Goal: Task Accomplishment & Management: Manage account settings

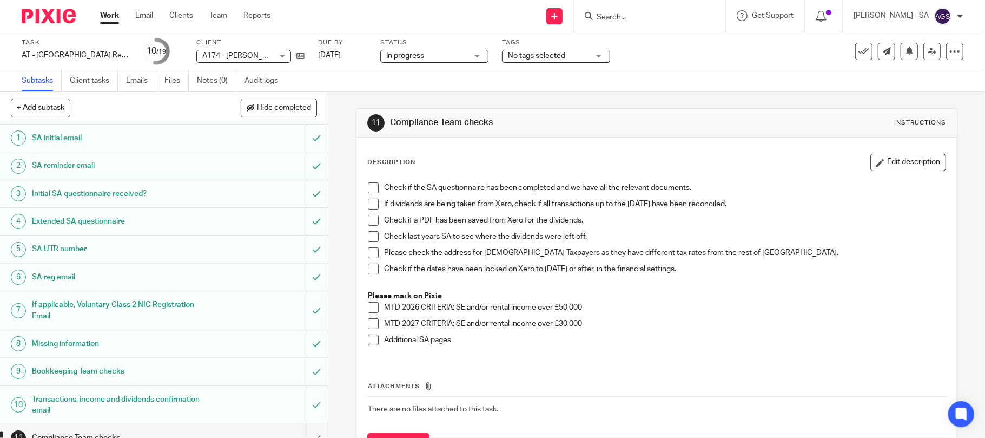
scroll to position [216, 0]
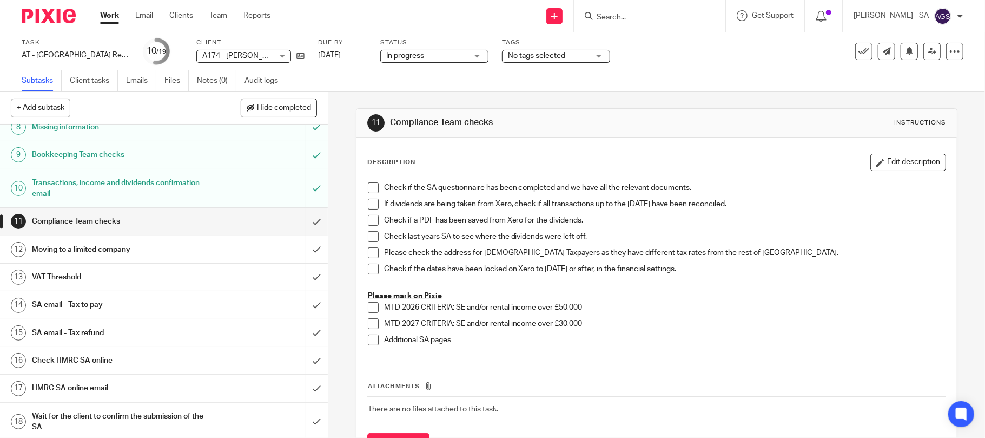
click at [169, 150] on h1 "Bookkeeping Team checks" at bounding box center [119, 155] width 175 height 16
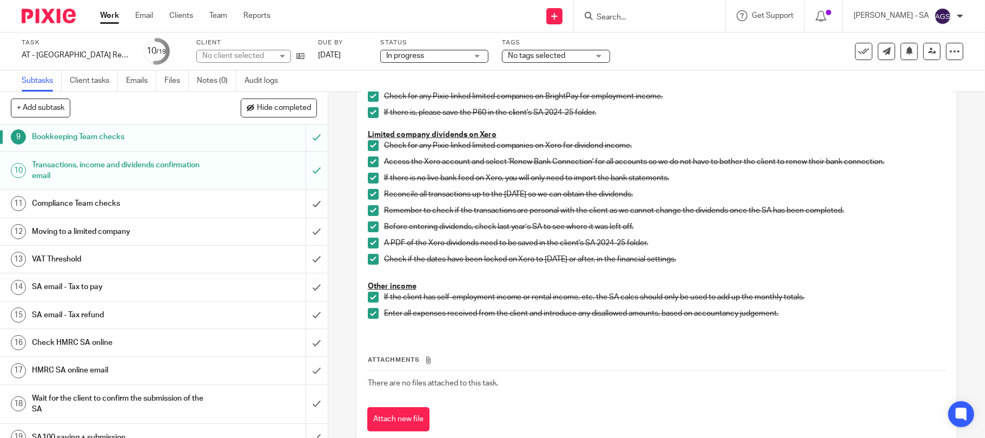
scroll to position [251, 0]
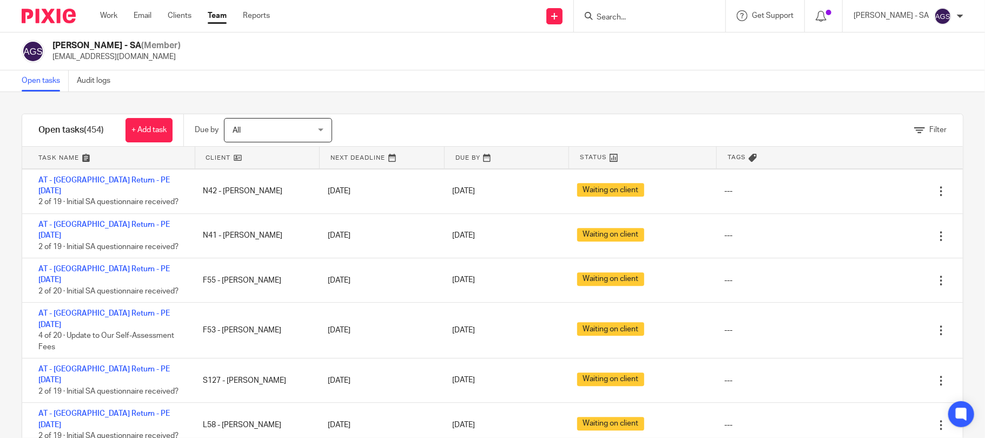
scroll to position [2236, 0]
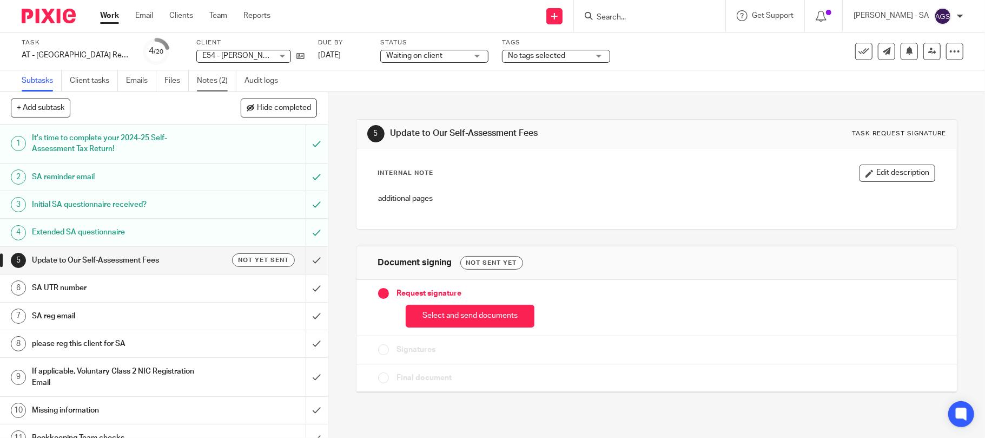
click at [209, 82] on link "Notes (2)" at bounding box center [216, 80] width 39 height 21
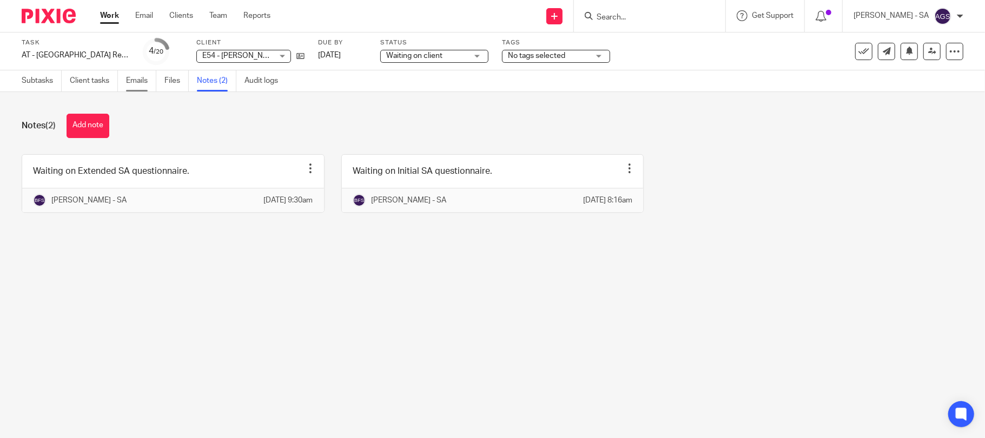
click at [128, 76] on link "Emails" at bounding box center [141, 80] width 30 height 21
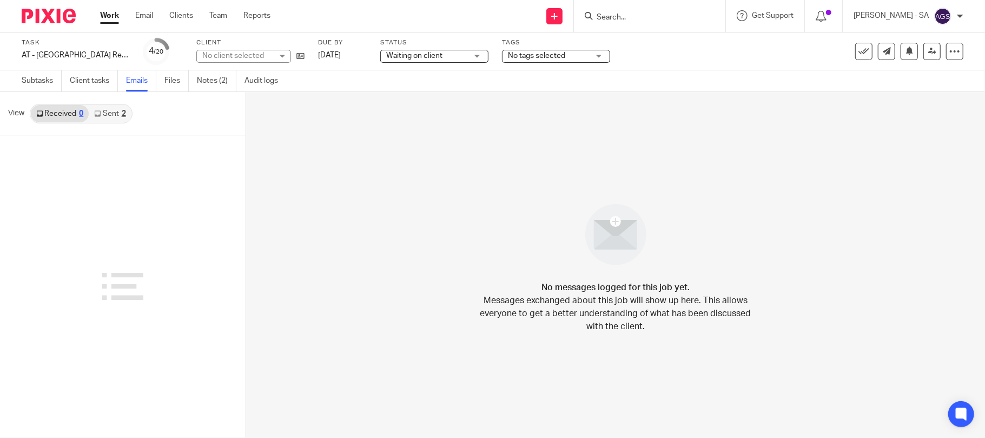
click at [108, 114] on link "Sent 2" at bounding box center [110, 113] width 42 height 17
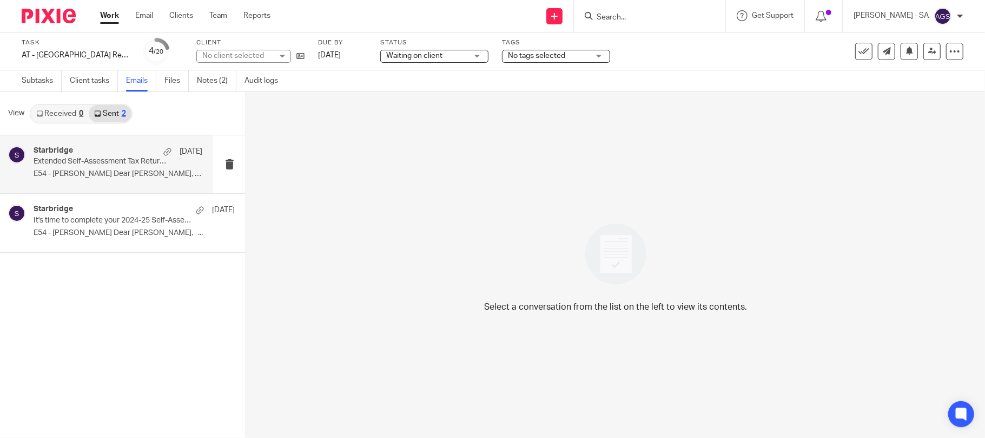
click at [79, 176] on p "E54 - ASUQUO EKPE Dear Asuquo, Thanks..." at bounding box center [118, 173] width 169 height 9
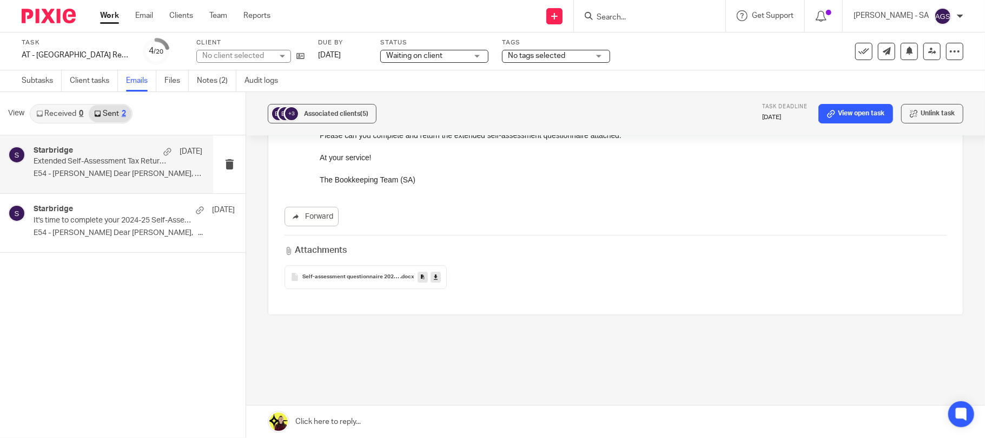
scroll to position [195, 0]
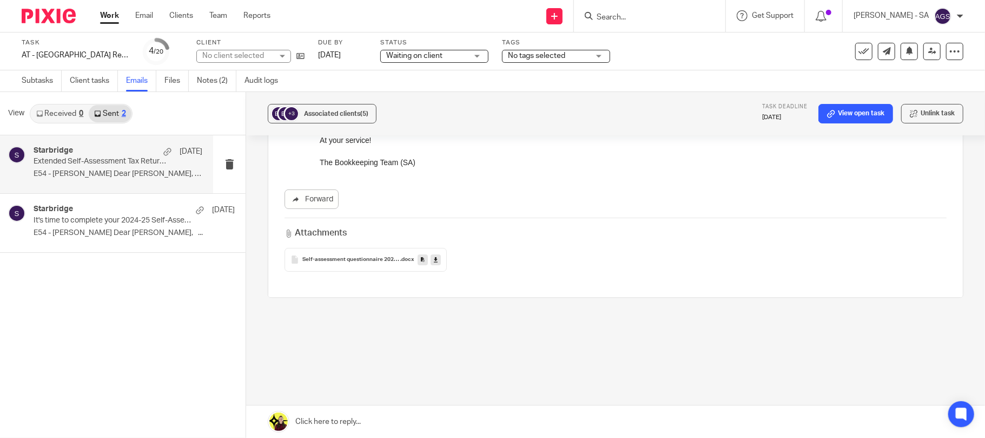
click at [368, 259] on span "Self-assessment questionnaire 2024-25" at bounding box center [351, 259] width 98 height 6
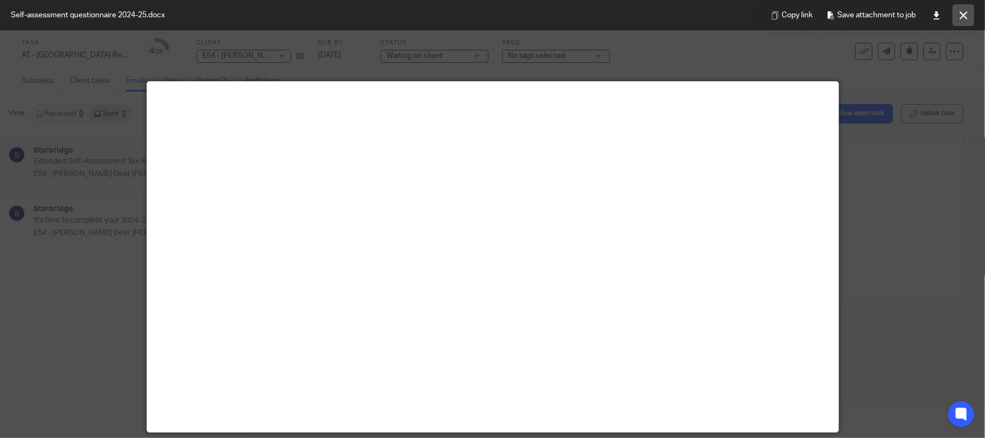
click at [968, 11] on button at bounding box center [964, 15] width 22 height 22
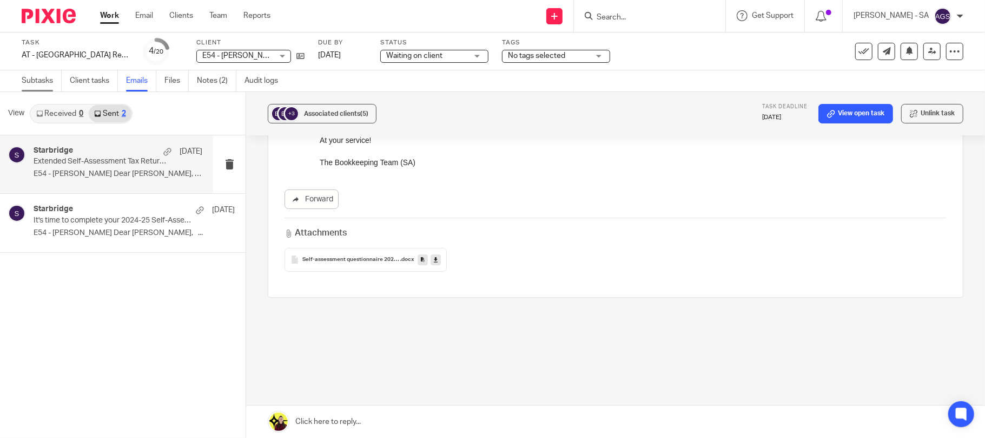
click at [35, 72] on link "Subtasks" at bounding box center [42, 80] width 40 height 21
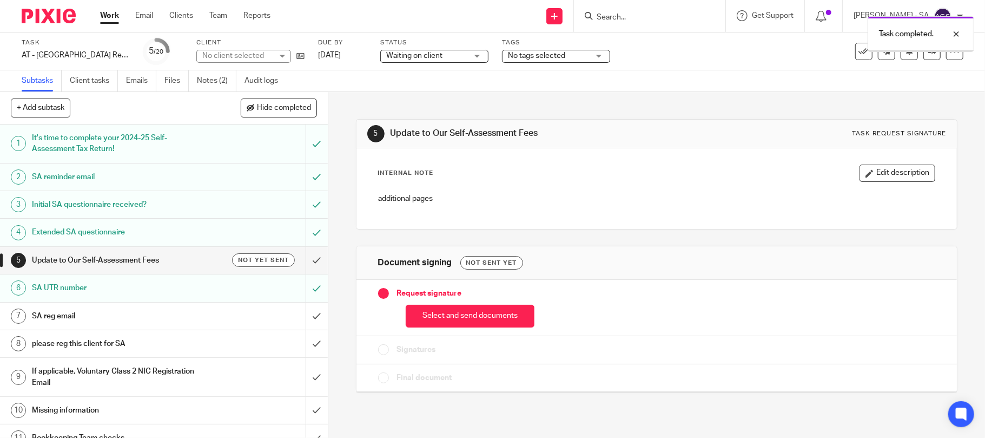
click at [178, 288] on h1 "SA UTR number" at bounding box center [119, 288] width 175 height 16
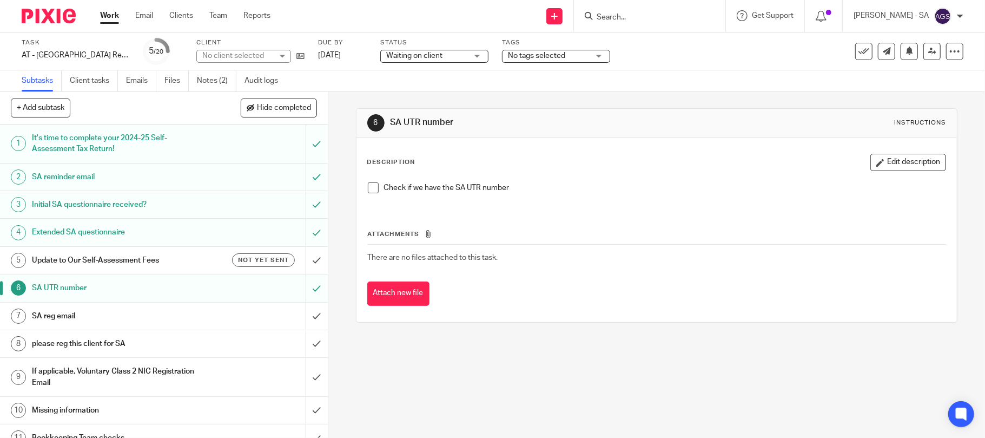
click at [368, 195] on li "Check if we have the SA UTR number" at bounding box center [657, 190] width 578 height 16
click at [368, 191] on span at bounding box center [373, 187] width 11 height 11
click at [128, 312] on h1 "SA reg email" at bounding box center [119, 316] width 175 height 16
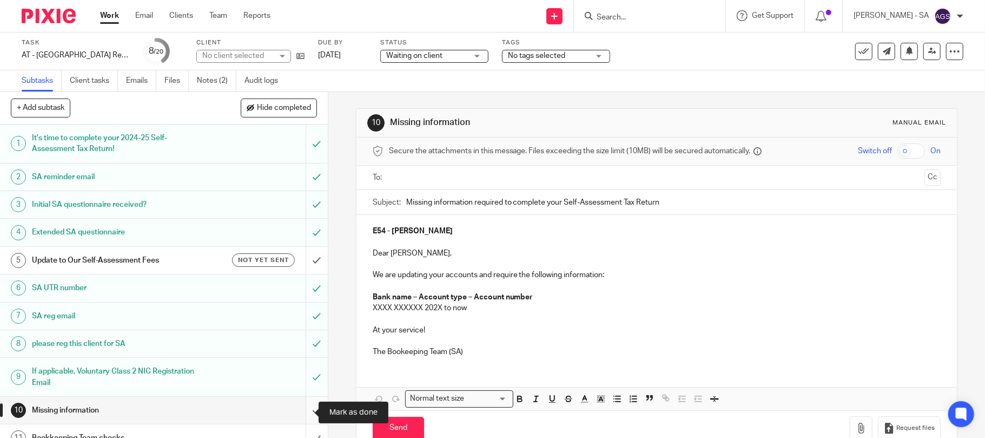
click at [302, 405] on input "submit" at bounding box center [164, 410] width 328 height 27
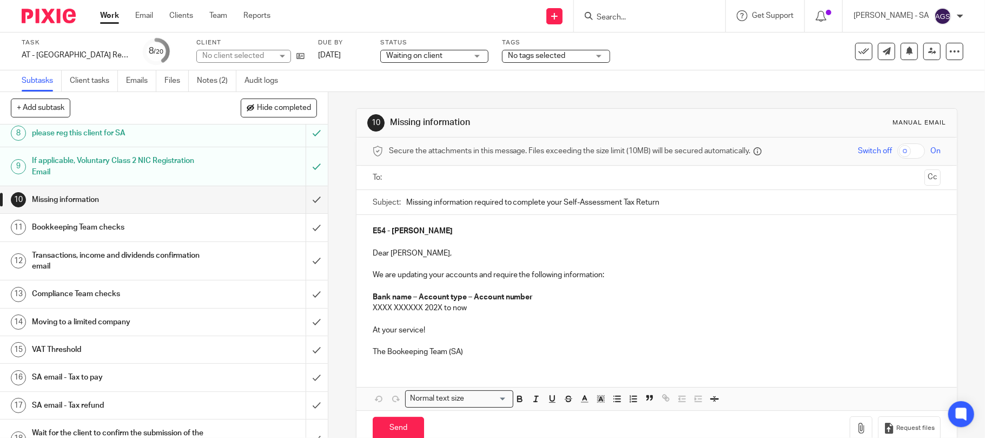
scroll to position [216, 0]
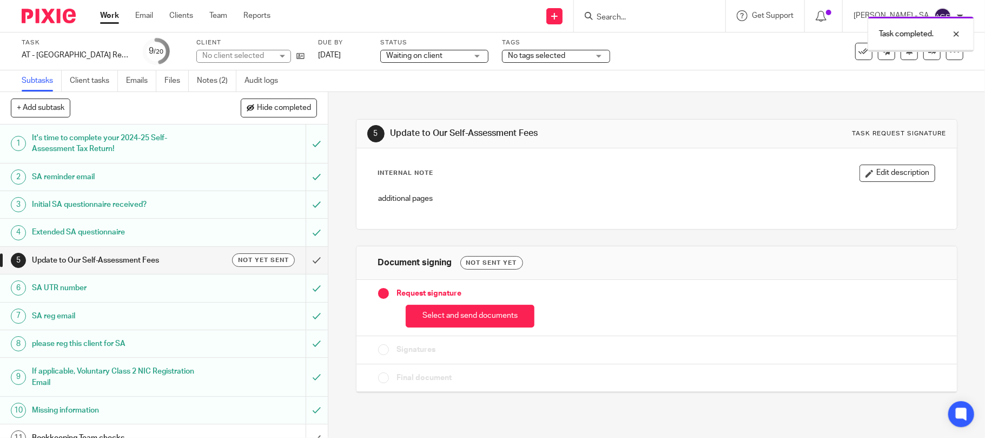
scroll to position [216, 0]
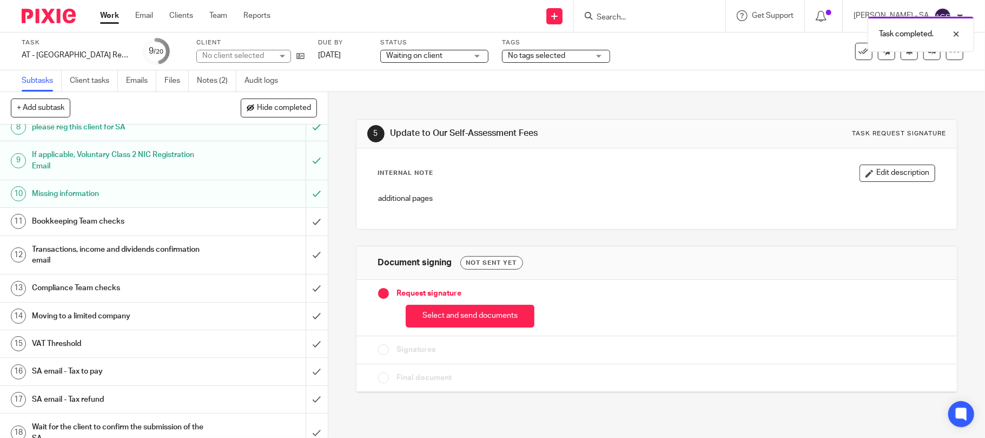
click at [70, 221] on h1 "Bookkeeping Team checks" at bounding box center [119, 221] width 175 height 16
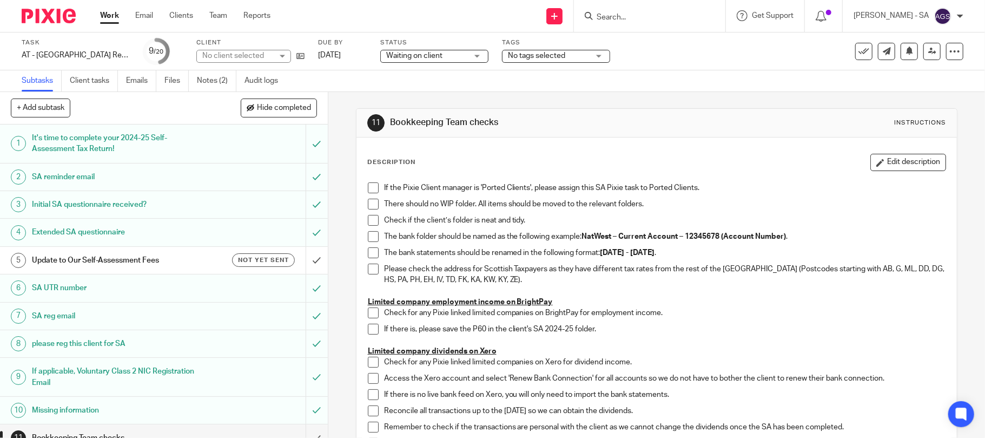
click at [371, 188] on span at bounding box center [373, 187] width 11 height 11
click at [373, 200] on span at bounding box center [373, 204] width 11 height 11
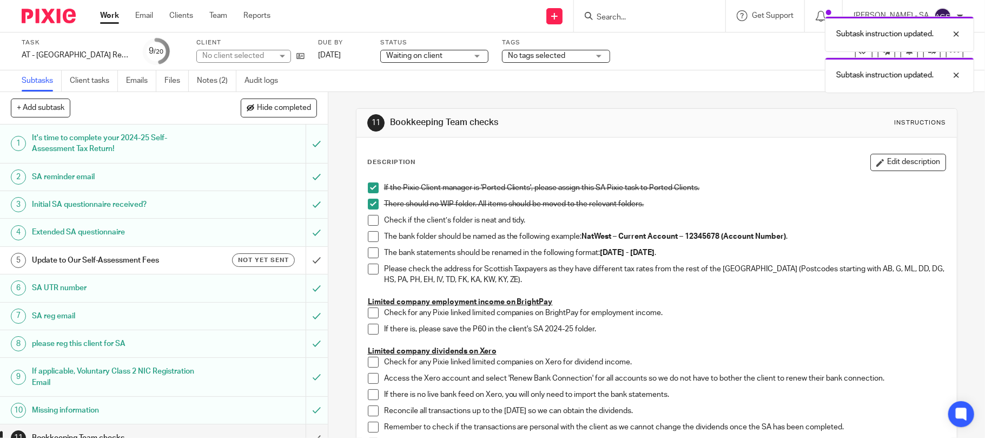
click at [368, 223] on span at bounding box center [373, 220] width 11 height 11
click at [371, 238] on span at bounding box center [373, 236] width 11 height 11
click at [368, 258] on span at bounding box center [373, 252] width 11 height 11
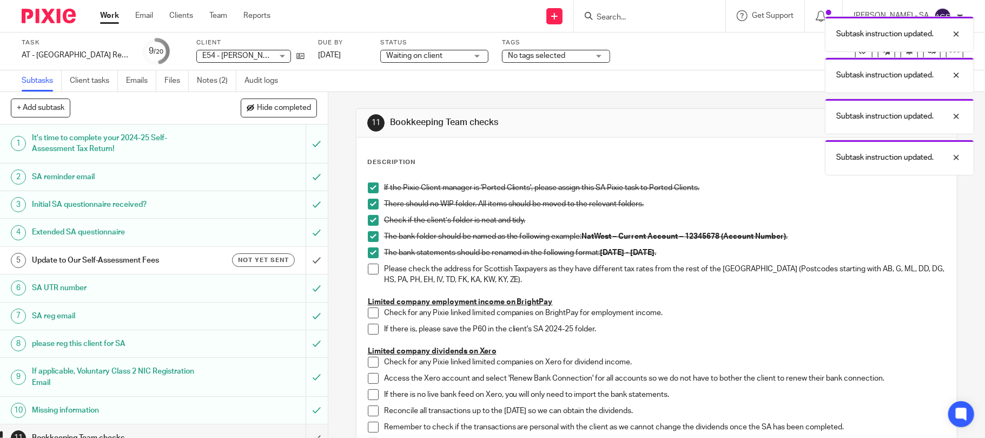
click at [368, 271] on span at bounding box center [373, 268] width 11 height 11
click at [368, 314] on span at bounding box center [373, 312] width 11 height 11
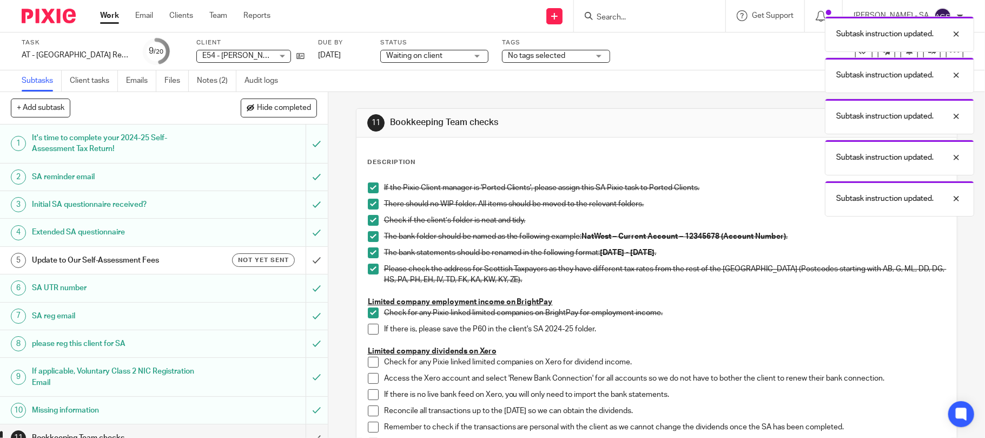
click at [368, 327] on span at bounding box center [373, 329] width 11 height 11
click at [373, 356] on p "Limited company dividends on Xero" at bounding box center [657, 351] width 578 height 11
click at [368, 364] on span at bounding box center [373, 362] width 11 height 11
click at [368, 381] on span at bounding box center [373, 378] width 11 height 11
drag, startPoint x: 366, startPoint y: 388, endPoint x: 366, endPoint y: 397, distance: 8.1
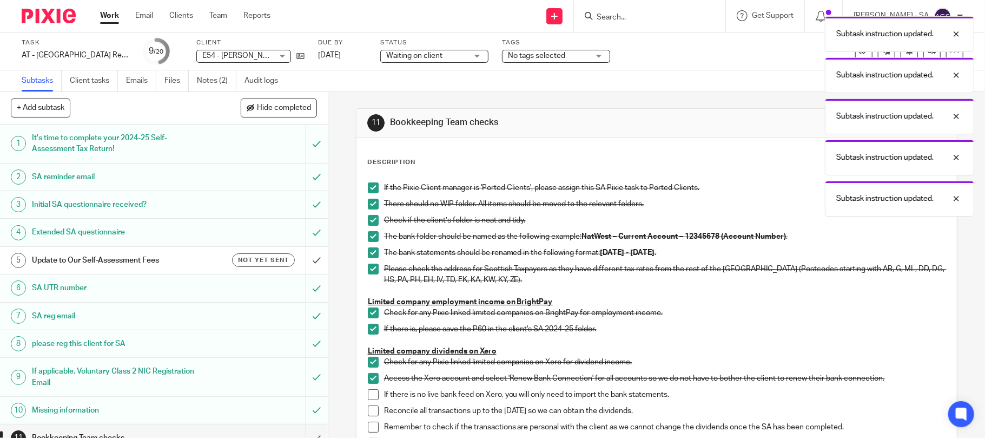
click at [368, 390] on span at bounding box center [373, 394] width 11 height 11
click at [368, 397] on span at bounding box center [373, 394] width 11 height 11
click at [368, 410] on span at bounding box center [373, 410] width 11 height 11
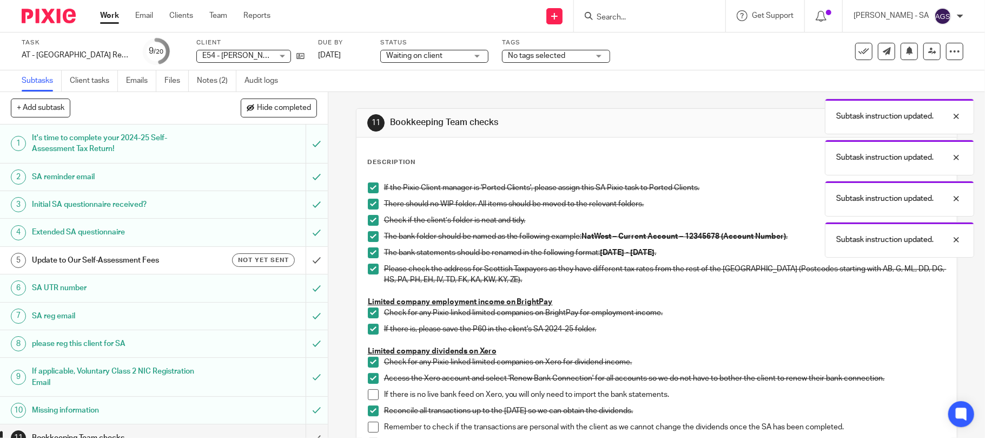
click at [373, 399] on span at bounding box center [373, 394] width 11 height 11
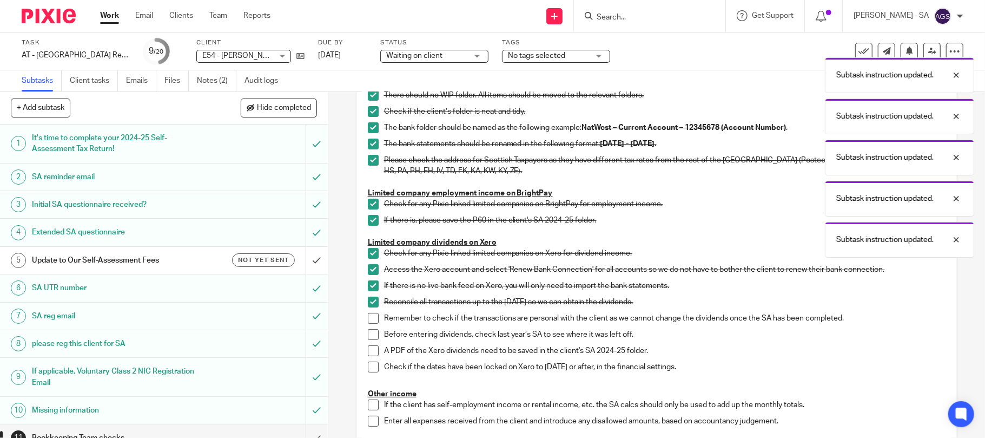
scroll to position [216, 0]
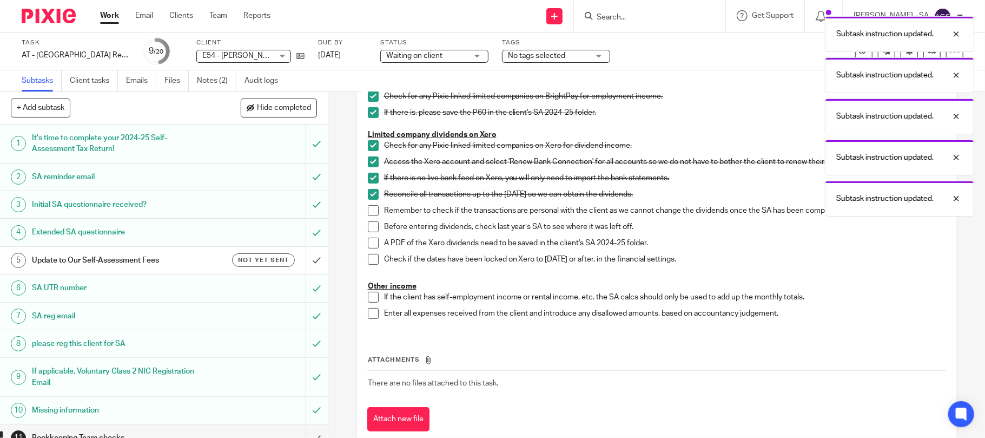
click at [368, 208] on span at bounding box center [373, 210] width 11 height 11
click at [368, 222] on span at bounding box center [373, 226] width 11 height 11
click at [368, 243] on span at bounding box center [373, 243] width 11 height 11
click at [368, 265] on li "Check if the dates have been locked on Xero to 05th April 2025 or after, in the…" at bounding box center [657, 262] width 578 height 16
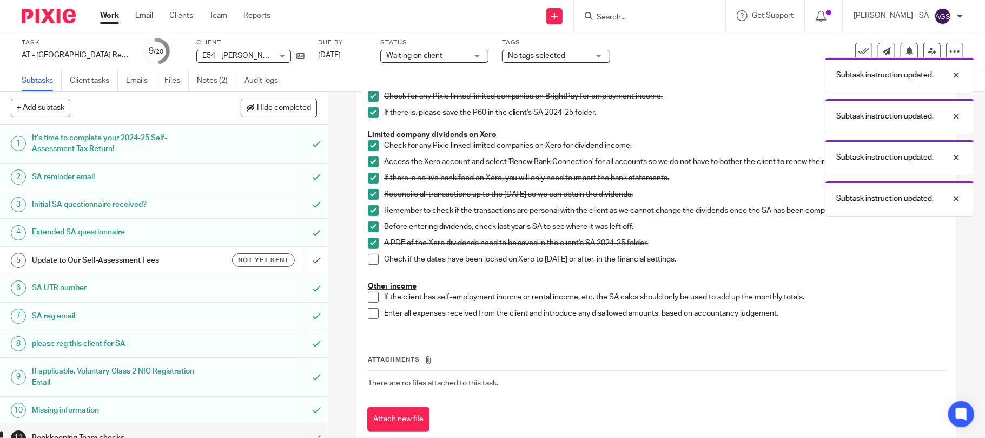
click at [370, 256] on span at bounding box center [373, 259] width 11 height 11
click at [368, 294] on span at bounding box center [373, 297] width 11 height 11
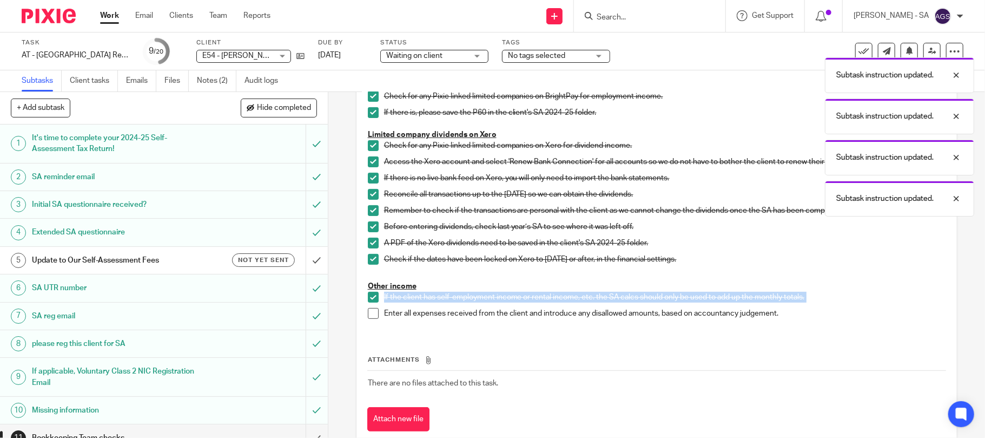
click at [364, 310] on div "If the Pixie Client manager is 'Ported Clients', please assign this SA Pixie ta…" at bounding box center [656, 147] width 589 height 372
click at [368, 312] on span at bounding box center [373, 313] width 11 height 11
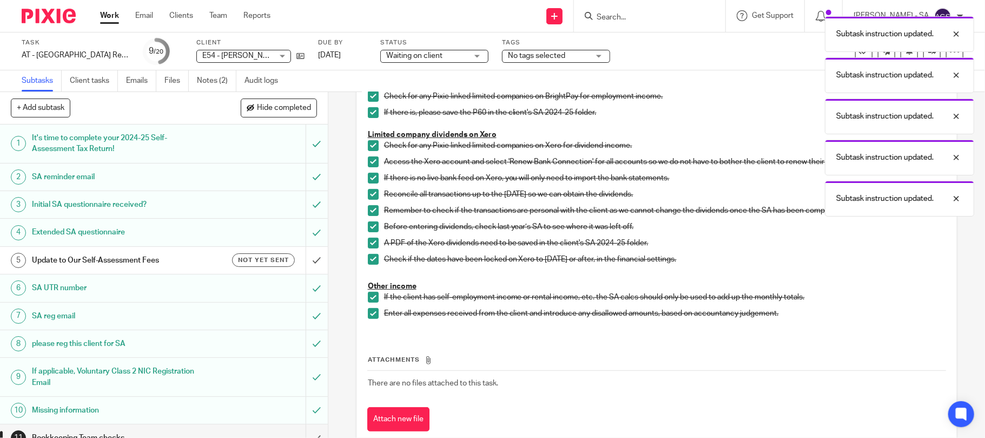
click at [416, 344] on div "Attachments There are no files attached to this task. Attach new file" at bounding box center [656, 382] width 579 height 98
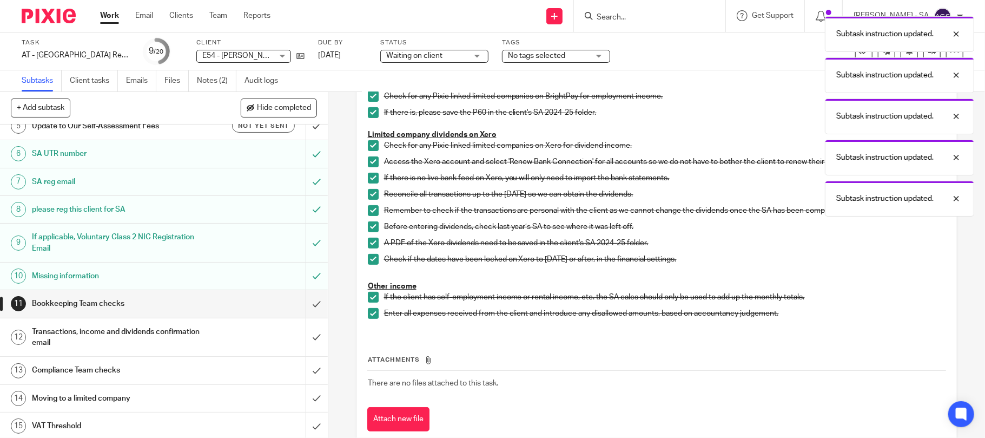
scroll to position [144, 0]
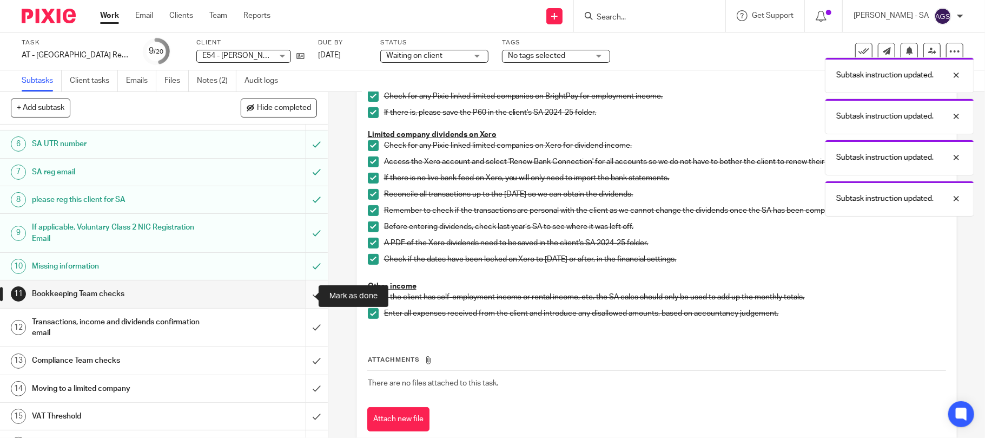
click at [304, 297] on input "submit" at bounding box center [164, 293] width 328 height 27
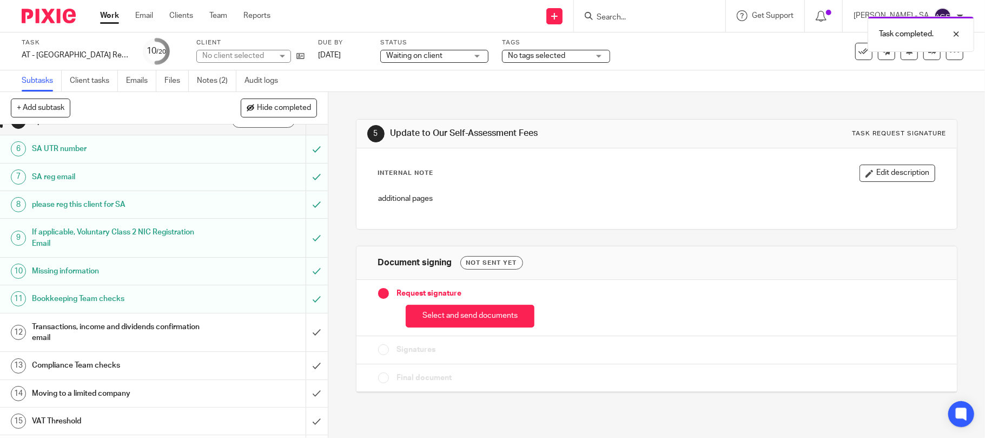
scroll to position [144, 0]
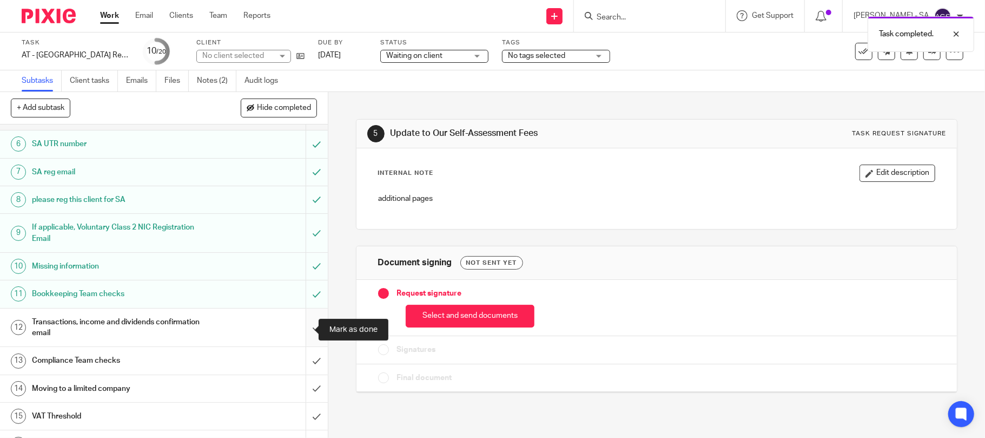
click at [299, 324] on input "submit" at bounding box center [164, 327] width 328 height 38
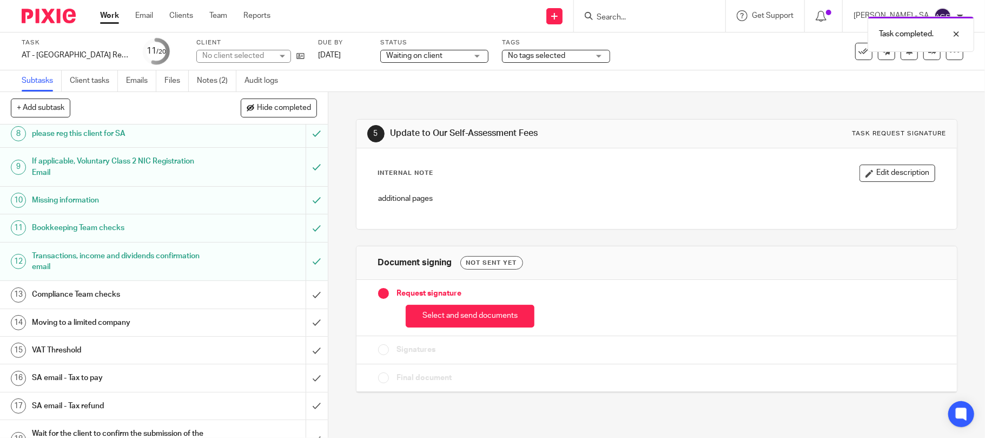
scroll to position [216, 0]
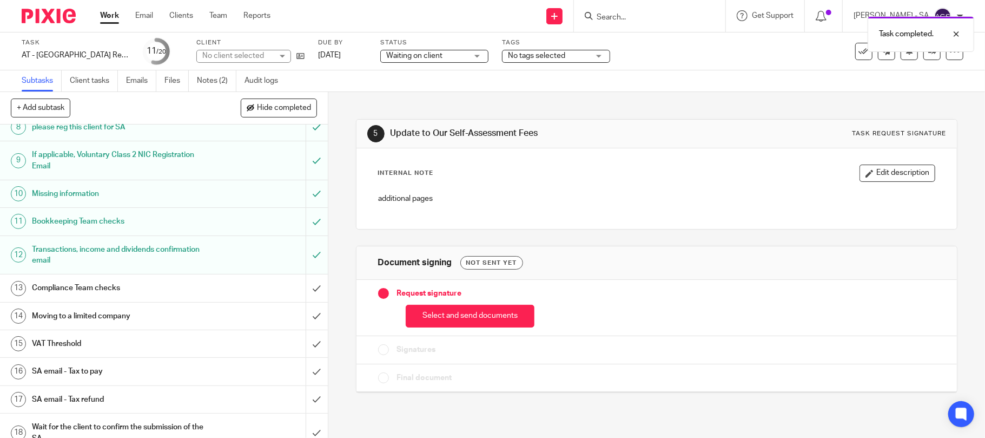
click at [102, 377] on h1 "SA email - Tax to pay" at bounding box center [119, 371] width 175 height 16
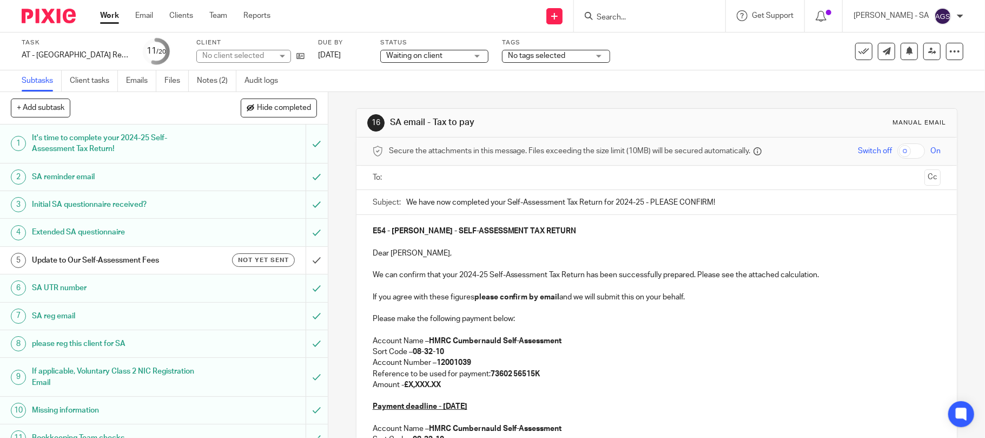
scroll to position [72, 0]
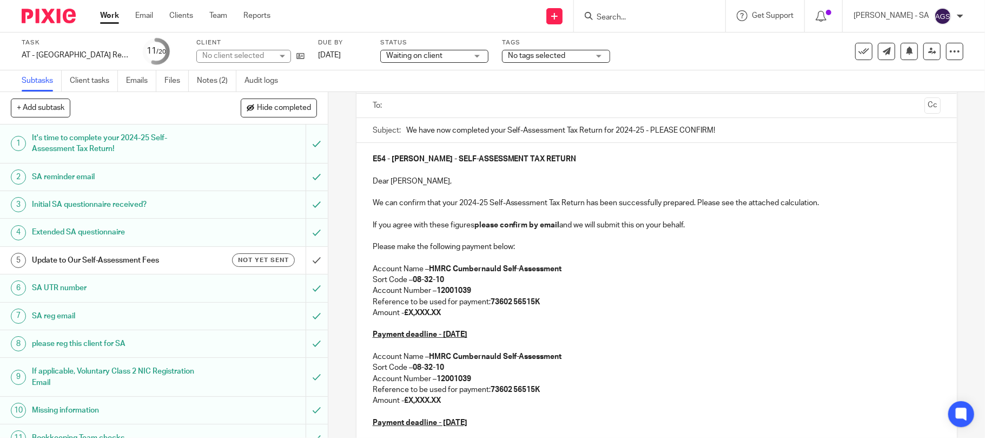
click at [446, 312] on p "Amount - £X,XXX.XX" at bounding box center [657, 312] width 569 height 11
click at [404, 314] on strong "£" at bounding box center [406, 313] width 4 height 8
click at [423, 314] on p "Amount - £" at bounding box center [657, 312] width 569 height 11
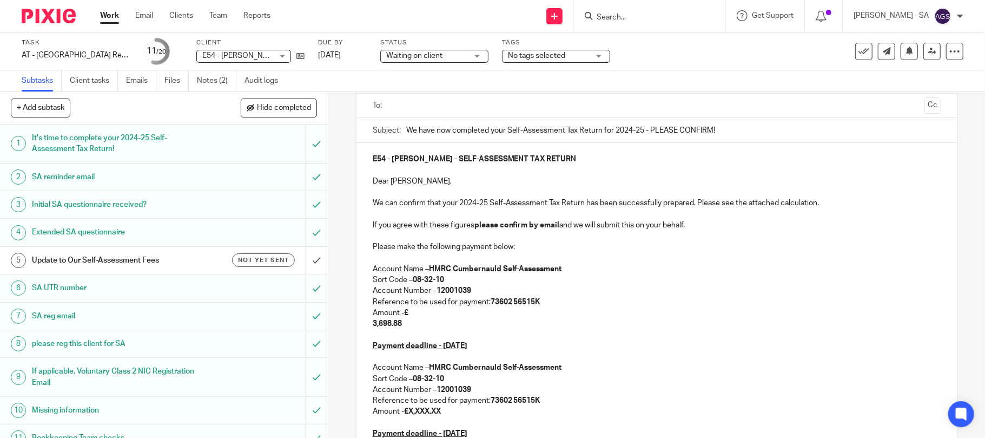
click at [373, 323] on strong "3,698.88" at bounding box center [387, 324] width 29 height 8
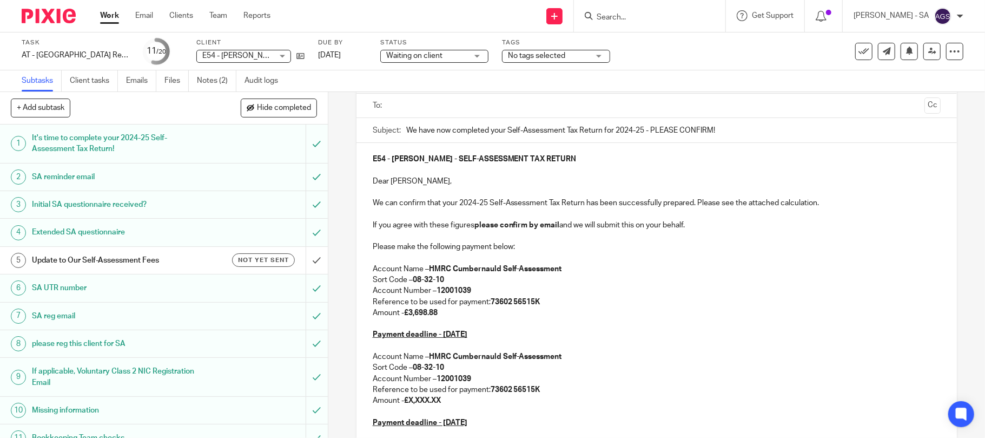
drag, startPoint x: 447, startPoint y: 398, endPoint x: 407, endPoint y: 403, distance: 39.7
click at [407, 403] on p "Amount - £X,XXX.XX" at bounding box center [657, 400] width 569 height 11
click at [408, 401] on p "Amount - £" at bounding box center [657, 400] width 569 height 11
click at [367, 414] on div "E54 - ASUQUO EKPE - SELF-ASSESSMENT TAX RETURN Dear Asuquo, We can confirm that…" at bounding box center [657, 350] width 601 height 414
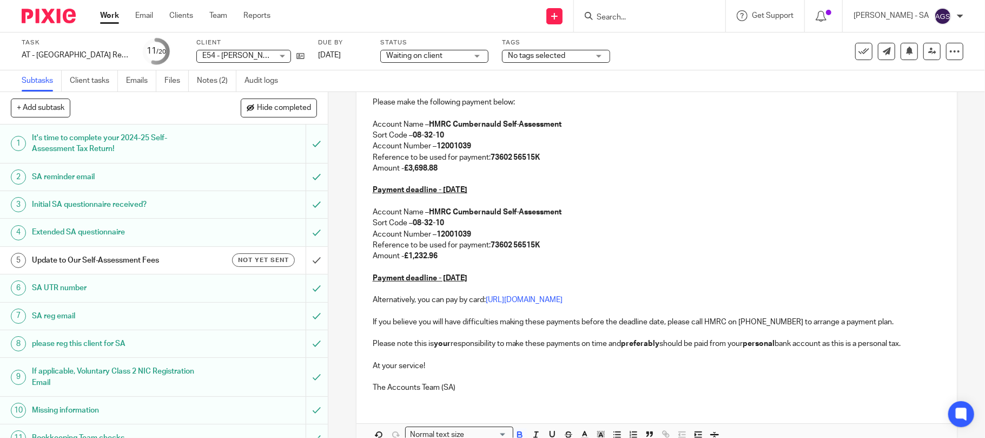
scroll to position [278, 0]
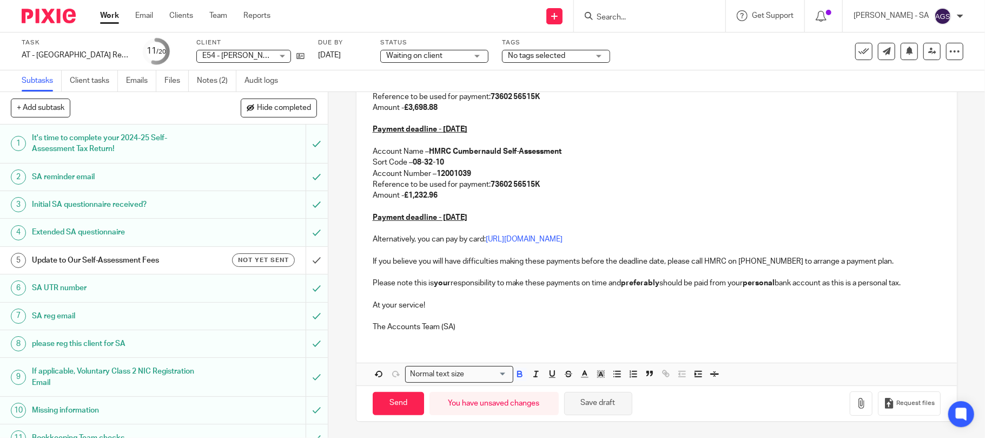
click at [605, 407] on button "Save draft" at bounding box center [598, 403] width 68 height 23
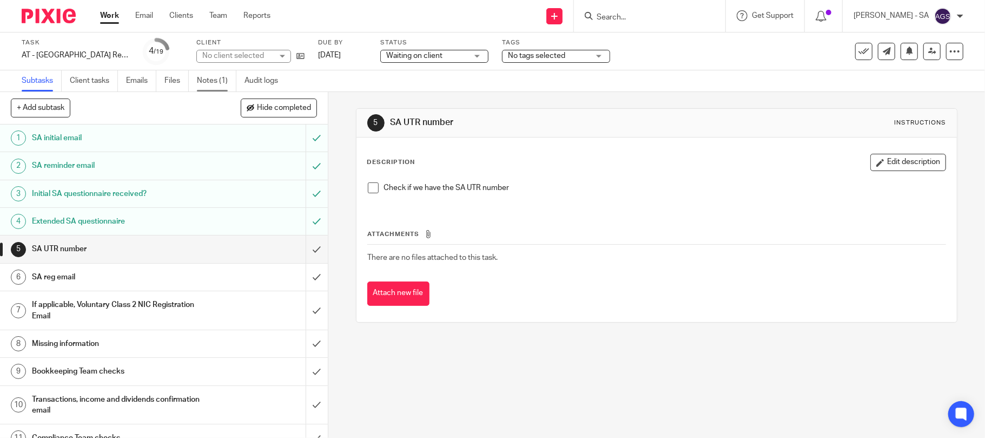
click at [220, 81] on link "Notes (1)" at bounding box center [216, 80] width 39 height 21
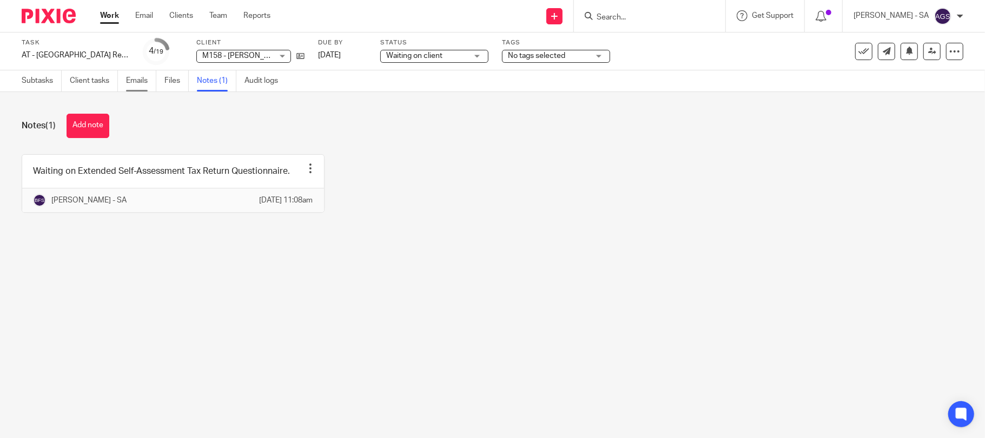
click at [134, 83] on link "Emails" at bounding box center [141, 80] width 30 height 21
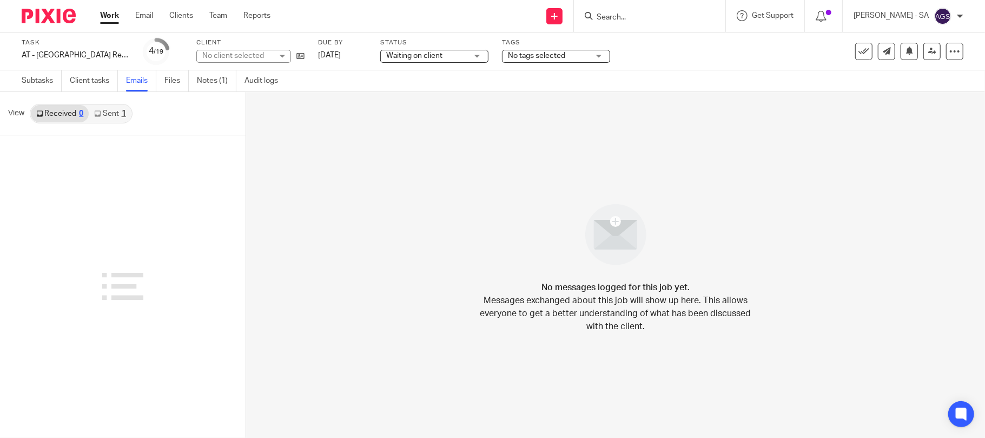
click at [111, 114] on link "Sent 1" at bounding box center [110, 113] width 42 height 17
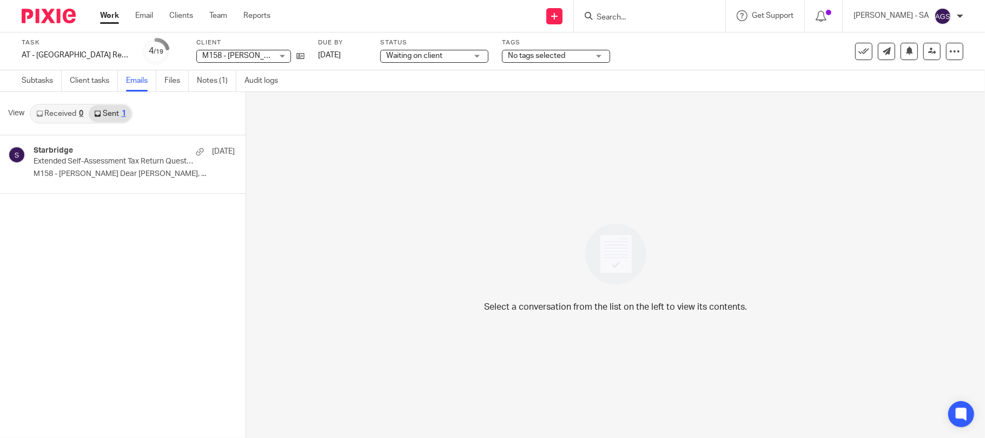
click at [314, 206] on div "Select a conversation from the list on the left to view its contents." at bounding box center [615, 265] width 739 height 346
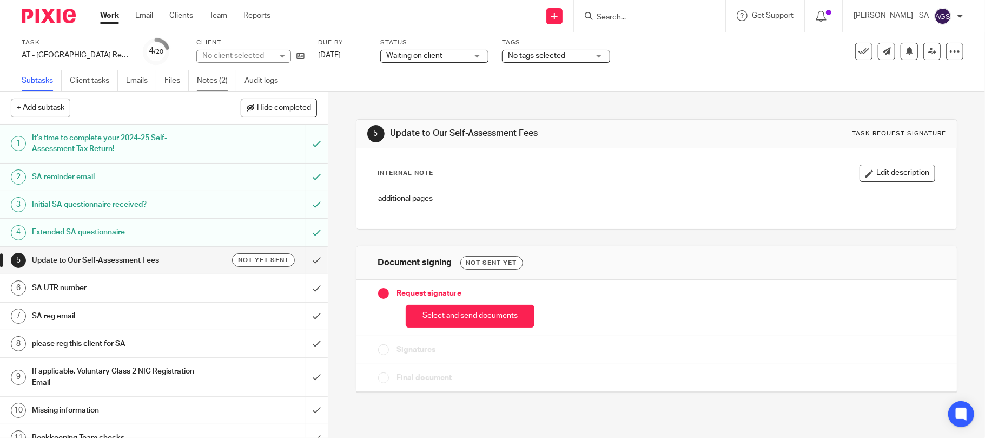
click at [209, 77] on link "Notes (2)" at bounding box center [216, 80] width 39 height 21
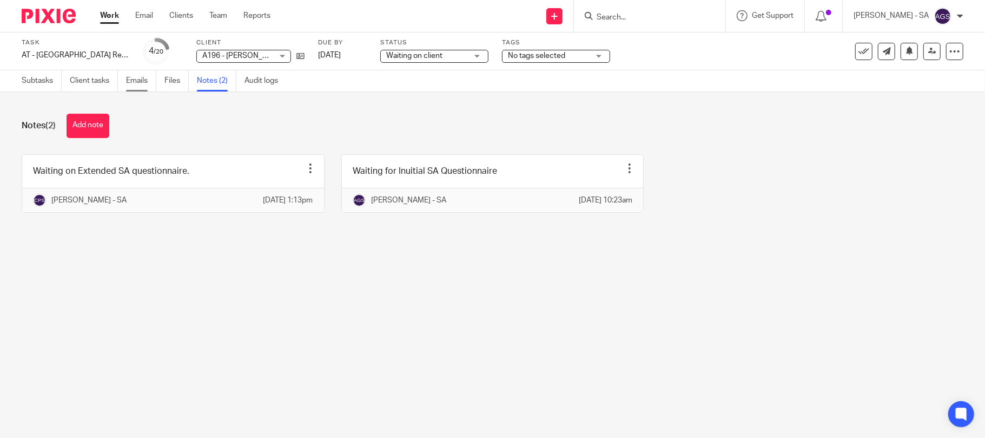
click at [138, 79] on link "Emails" at bounding box center [141, 80] width 30 height 21
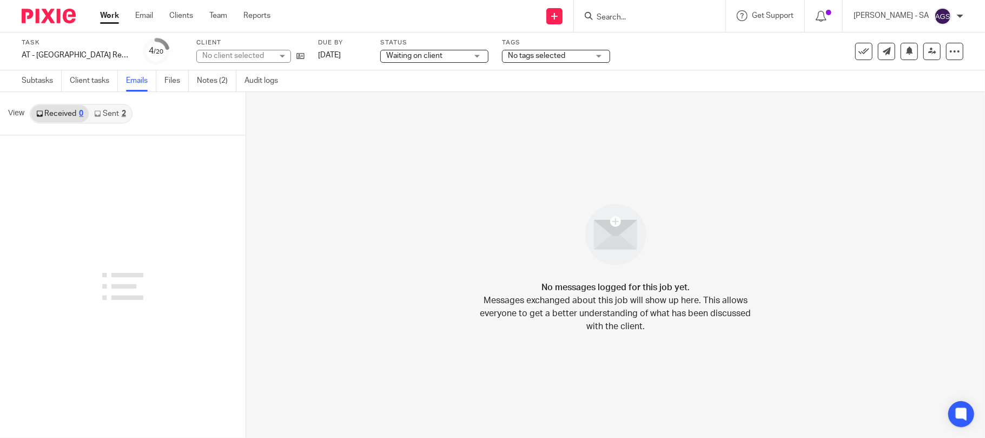
click at [105, 109] on link "Sent 2" at bounding box center [110, 113] width 42 height 17
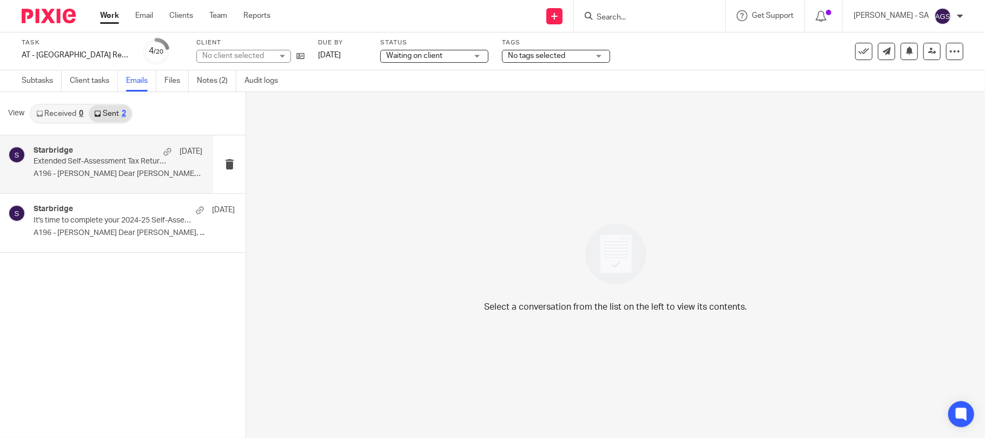
click at [126, 159] on p "Extended Self-Assessment Tax Return Questionnaire" at bounding box center [101, 161] width 135 height 9
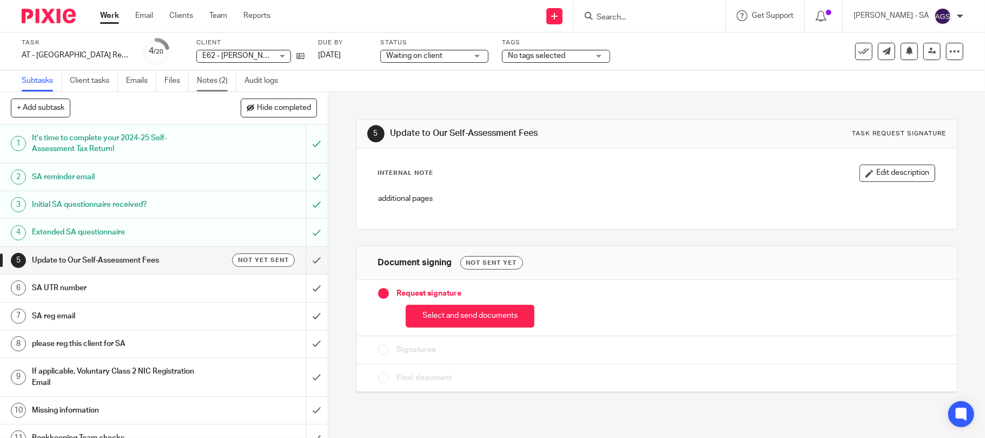
click at [204, 78] on link "Notes (2)" at bounding box center [216, 80] width 39 height 21
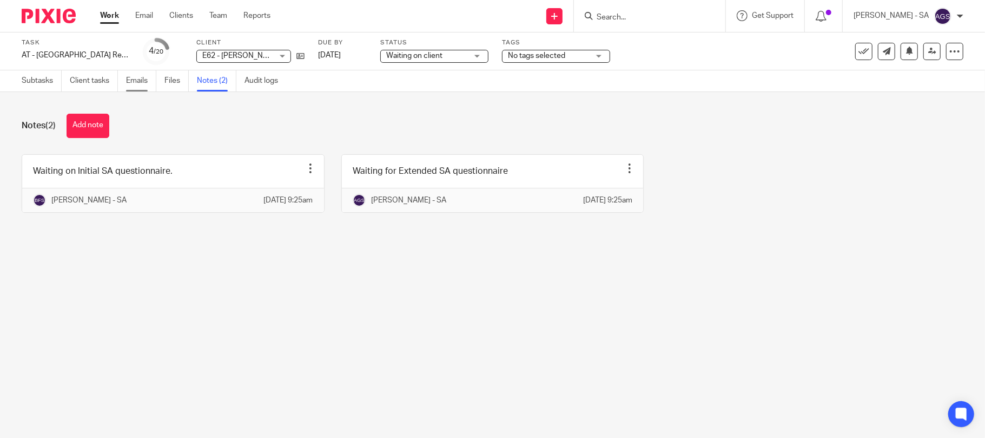
click at [133, 78] on link "Emails" at bounding box center [141, 80] width 30 height 21
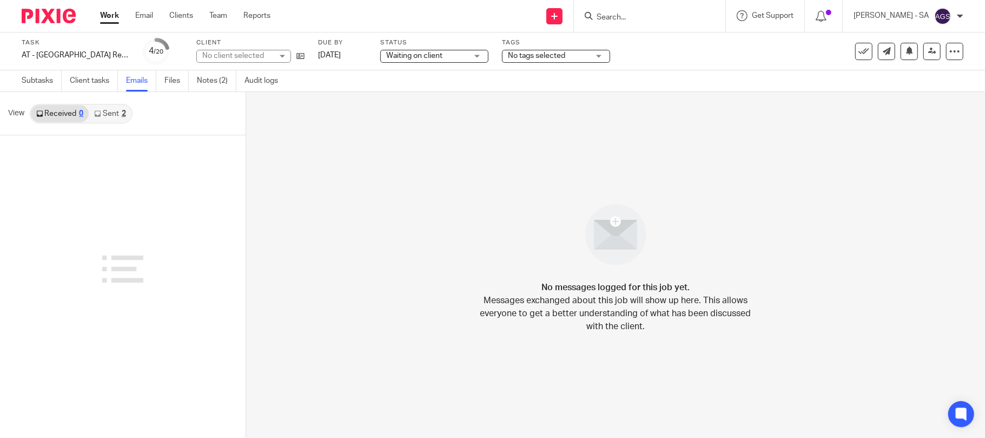
click at [114, 115] on link "Sent 2" at bounding box center [110, 113] width 42 height 17
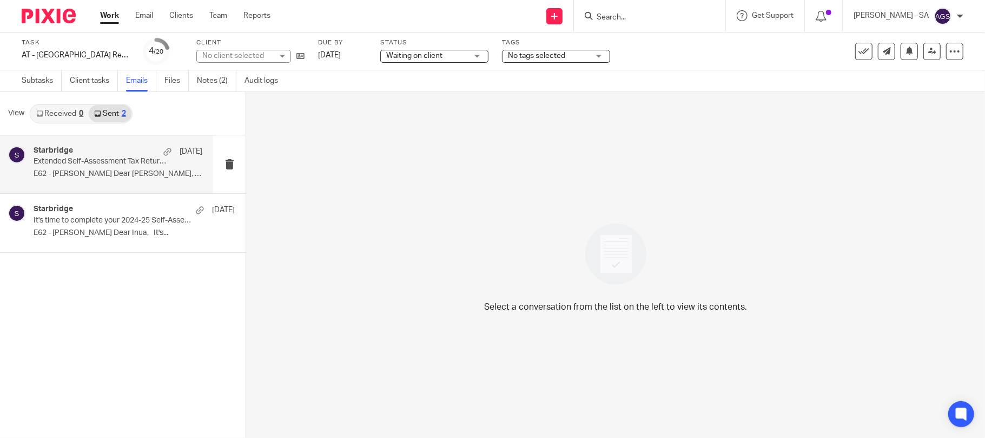
click at [113, 161] on p "Extended Self-Assessment Tax Return Questionnaire" at bounding box center [101, 161] width 135 height 9
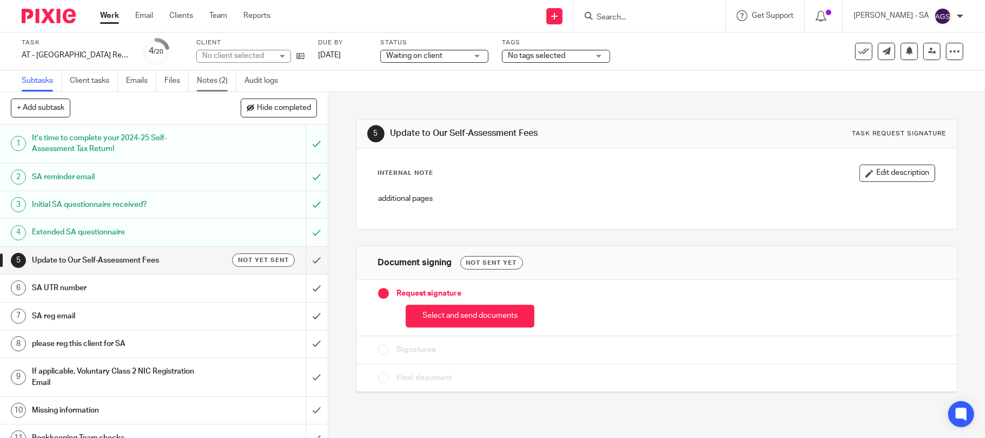
click at [224, 83] on link "Notes (2)" at bounding box center [216, 80] width 39 height 21
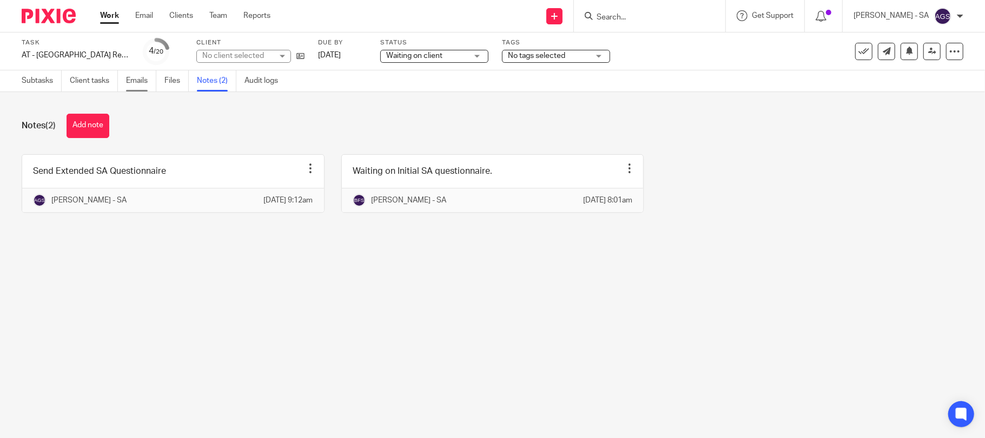
click at [139, 80] on link "Emails" at bounding box center [141, 80] width 30 height 21
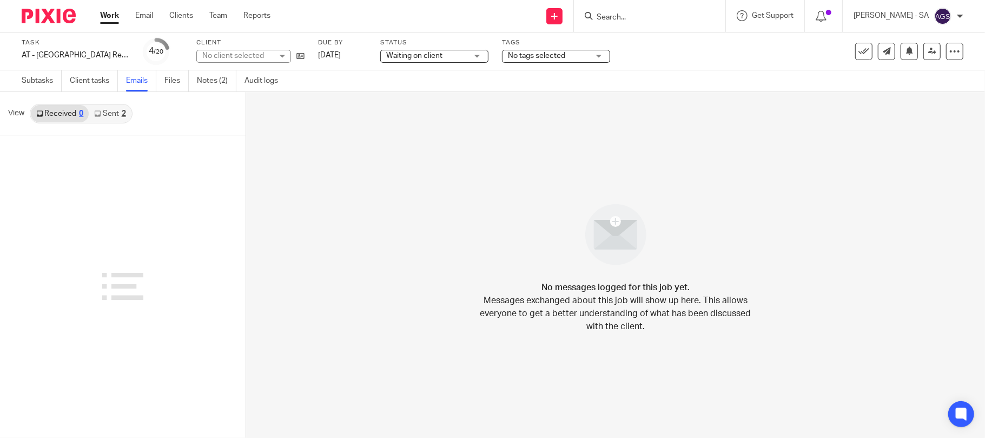
click at [113, 113] on link "Sent 2" at bounding box center [110, 113] width 42 height 17
